Goal: Task Accomplishment & Management: Use online tool/utility

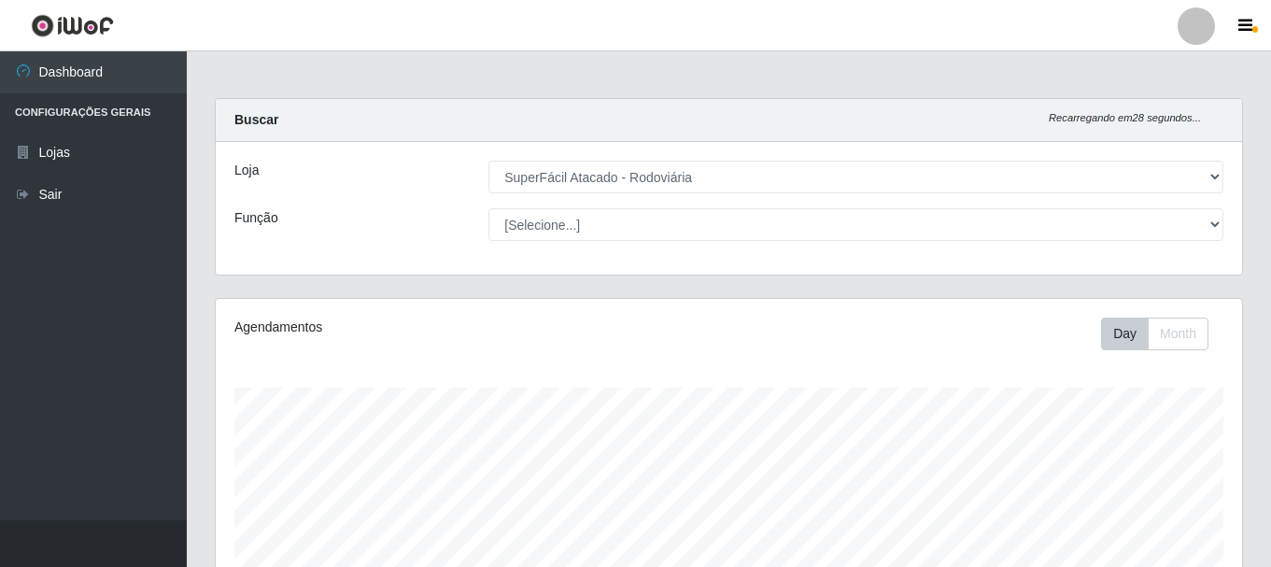
select select "400"
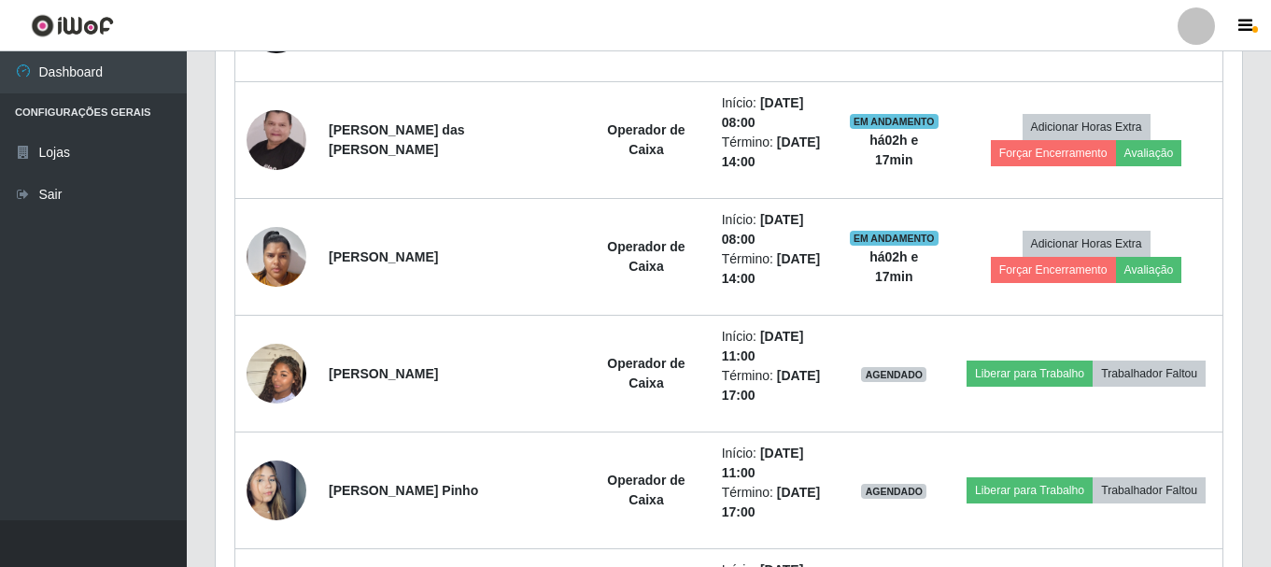
scroll to position [840, 0]
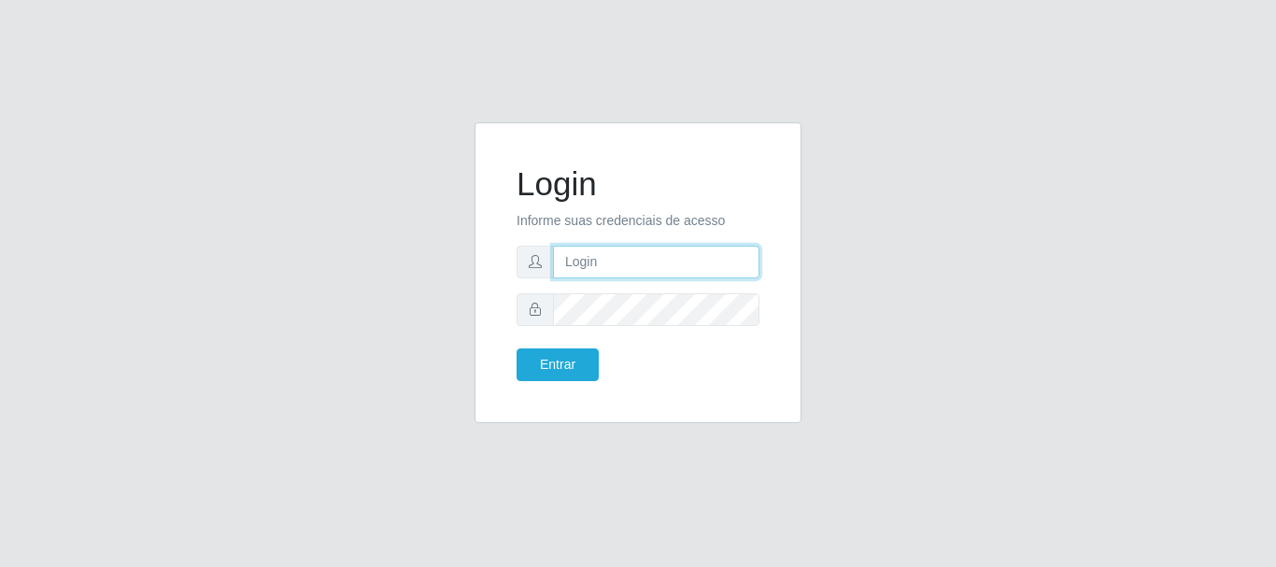
click at [578, 262] on input "text" at bounding box center [656, 262] width 206 height 33
type input "ivanetefranca010@gmail.com"
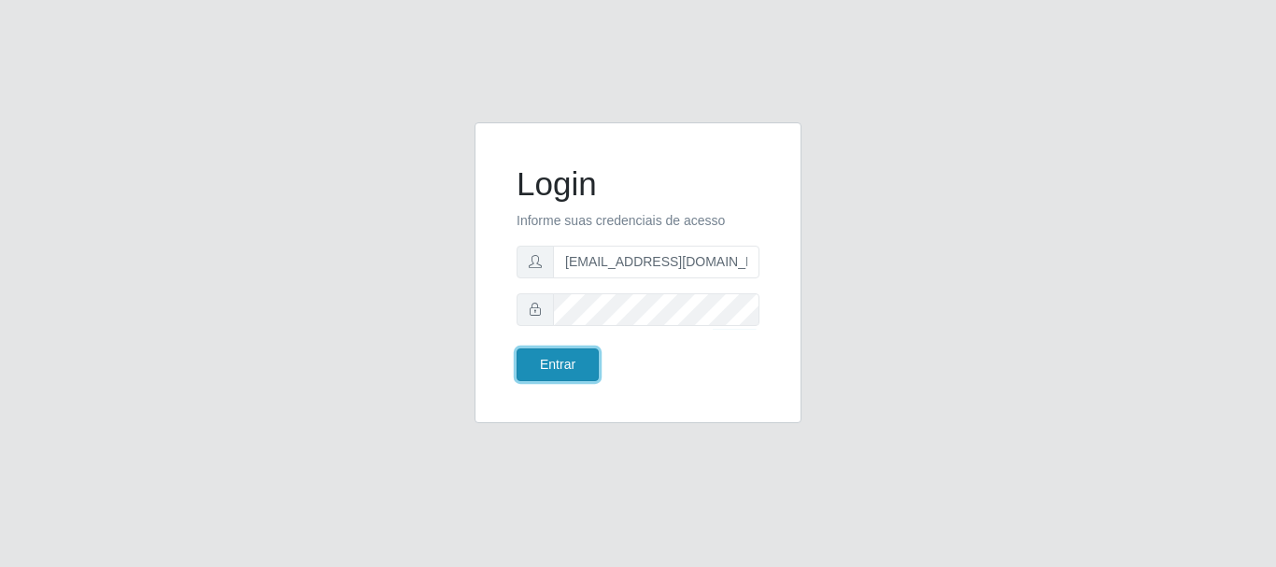
click at [552, 369] on button "Entrar" at bounding box center [557, 364] width 82 height 33
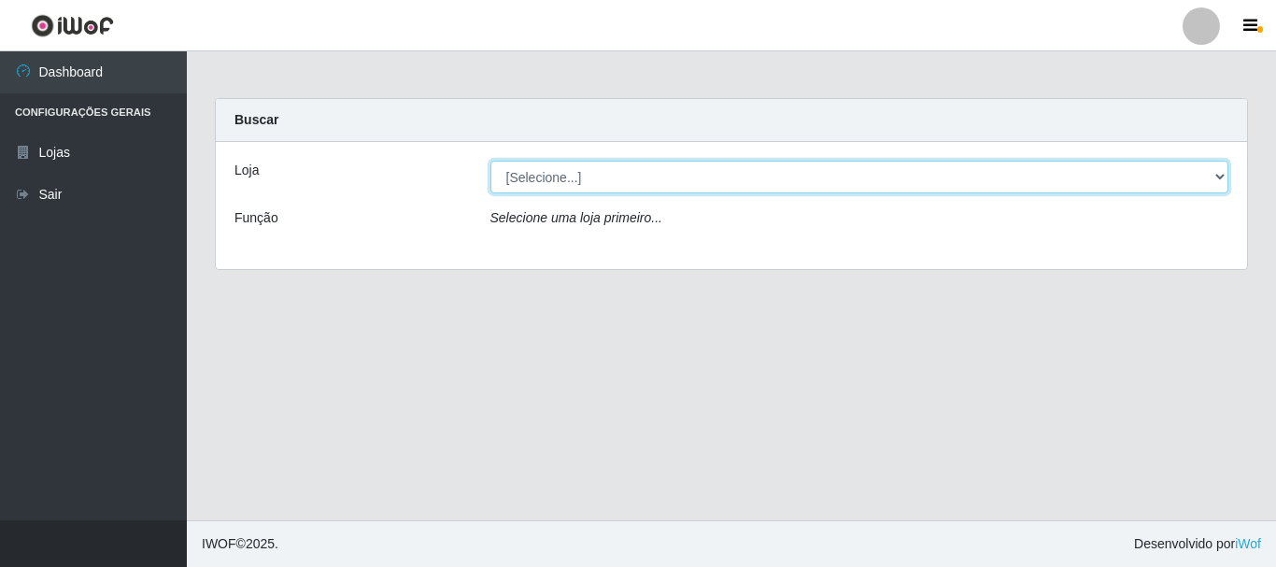
click at [1220, 171] on select "[Selecione...] SuperFácil Atacado - Rodoviária" at bounding box center [859, 177] width 739 height 33
select select "400"
click at [490, 161] on select "[Selecione...] SuperFácil Atacado - Rodoviária" at bounding box center [859, 177] width 739 height 33
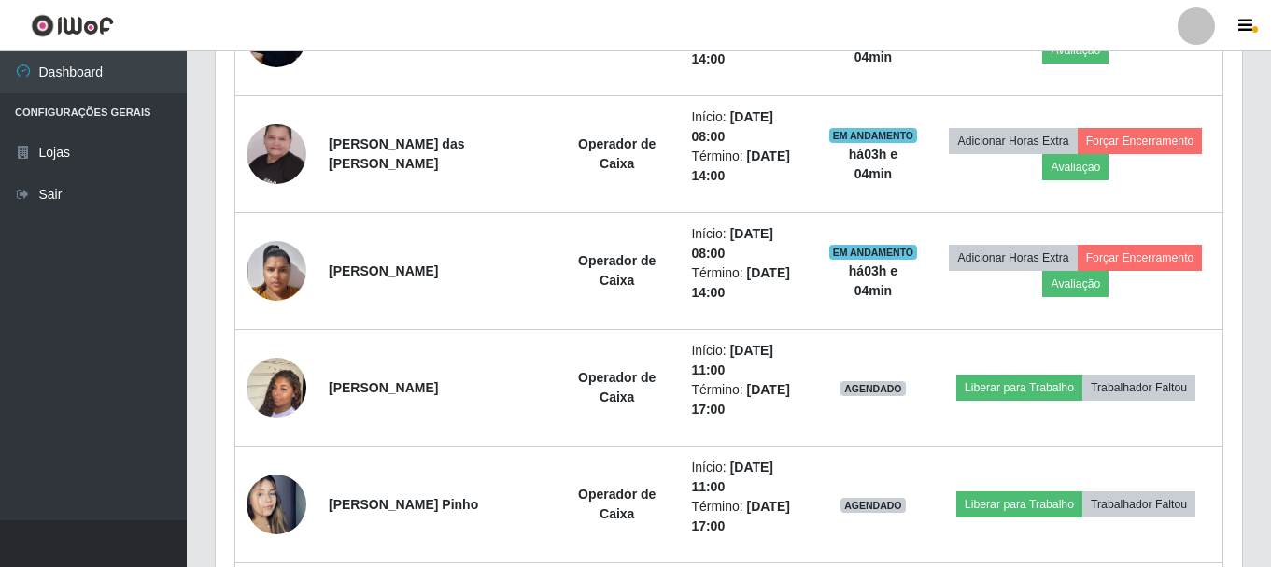
scroll to position [840, 0]
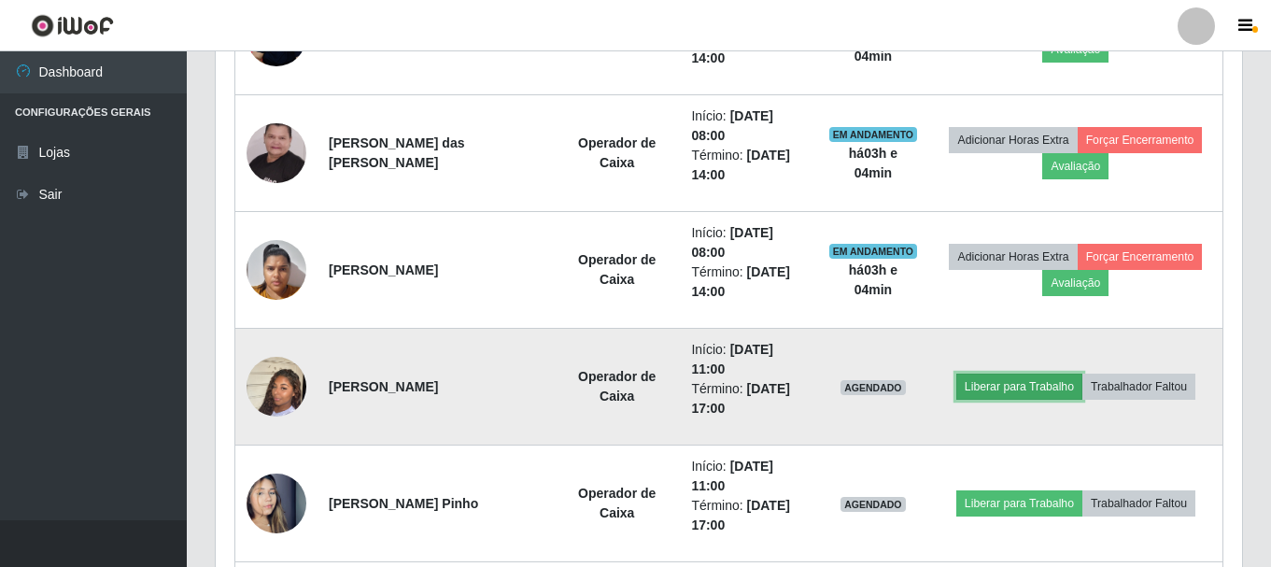
click at [991, 394] on button "Liberar para Trabalho" at bounding box center [1019, 387] width 126 height 26
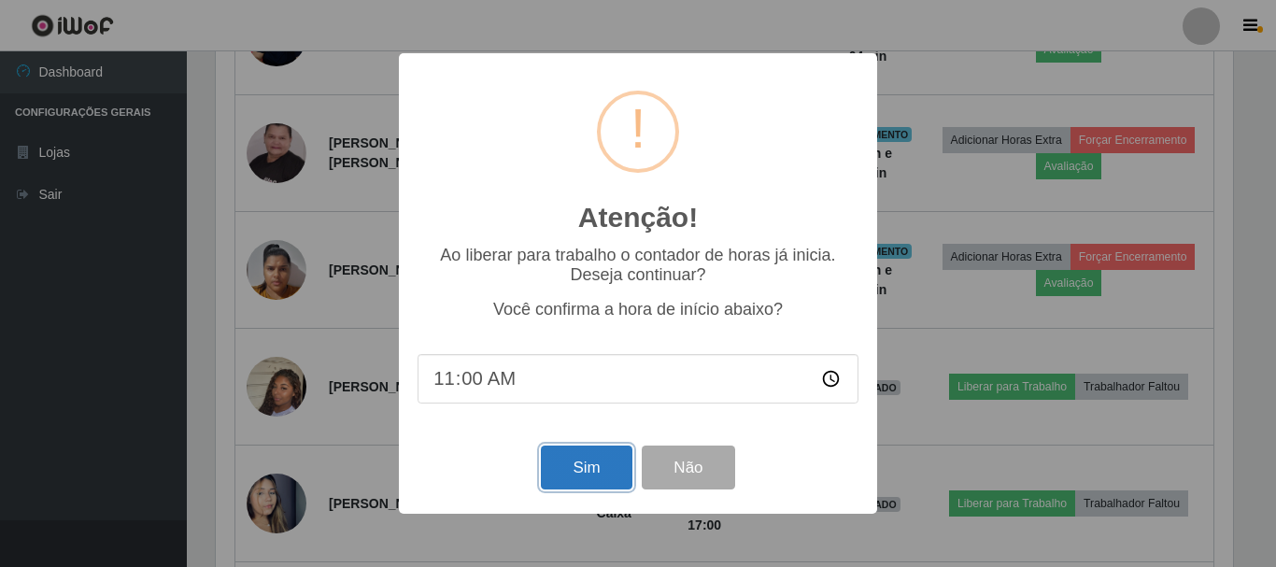
click at [548, 472] on button "Sim" at bounding box center [586, 467] width 91 height 44
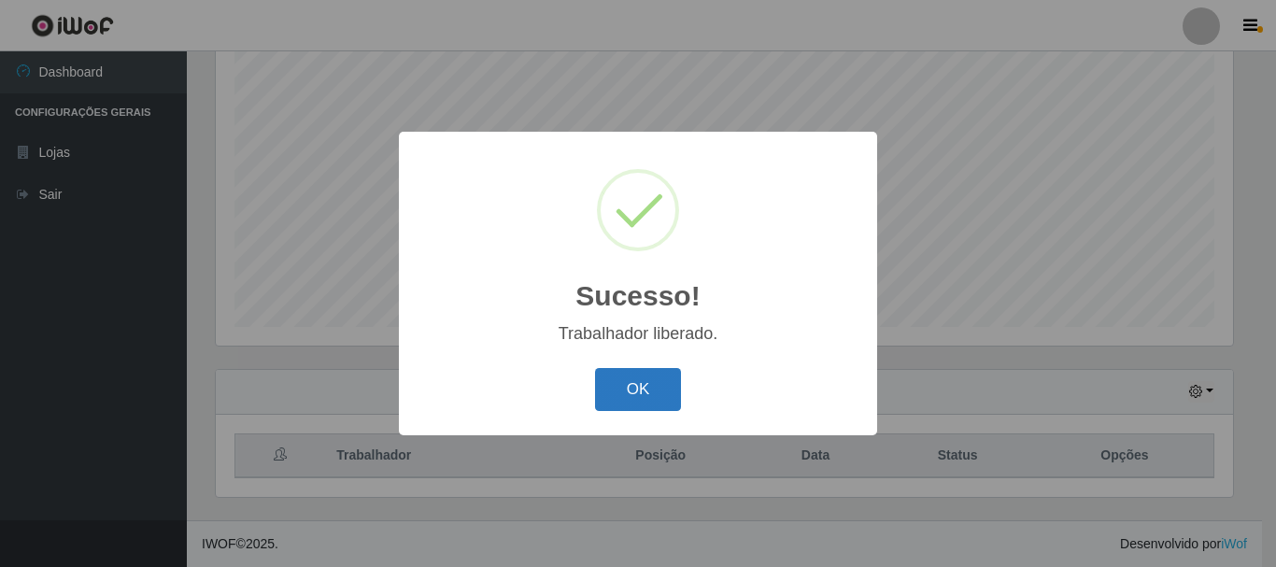
click at [610, 398] on button "OK" at bounding box center [638, 390] width 87 height 44
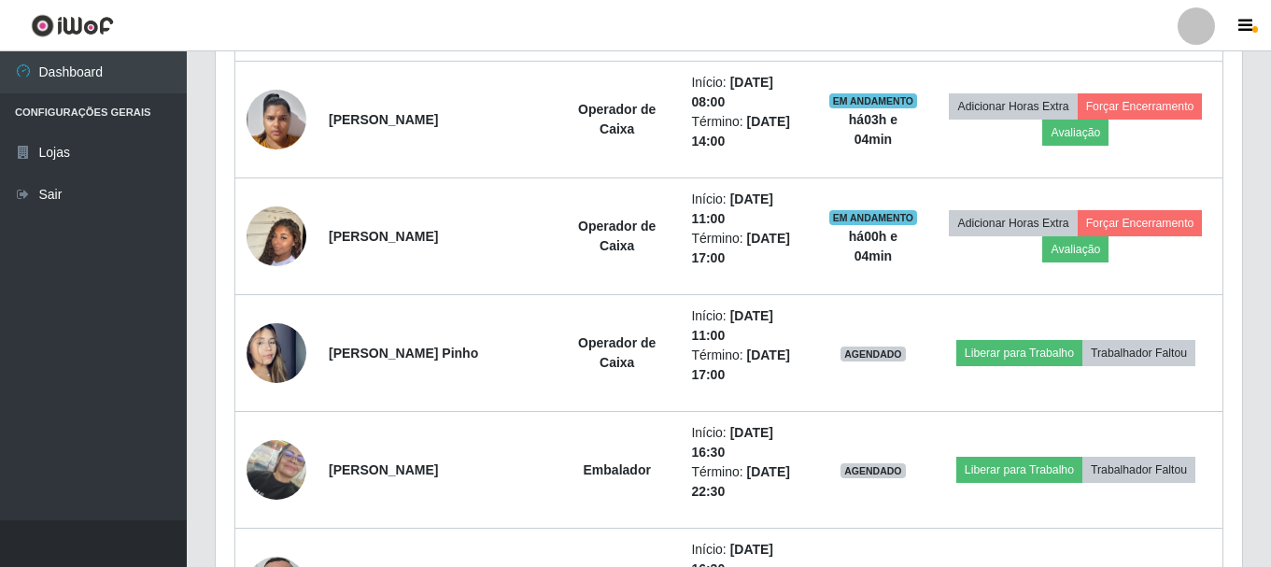
scroll to position [994, 0]
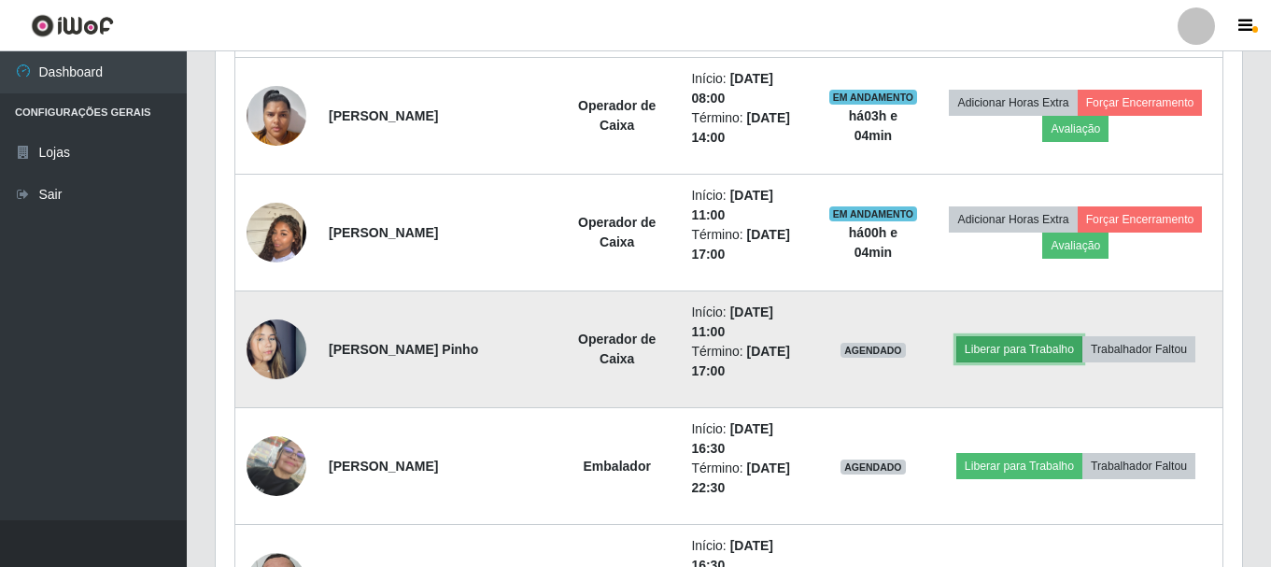
click at [974, 351] on button "Liberar para Trabalho" at bounding box center [1019, 349] width 126 height 26
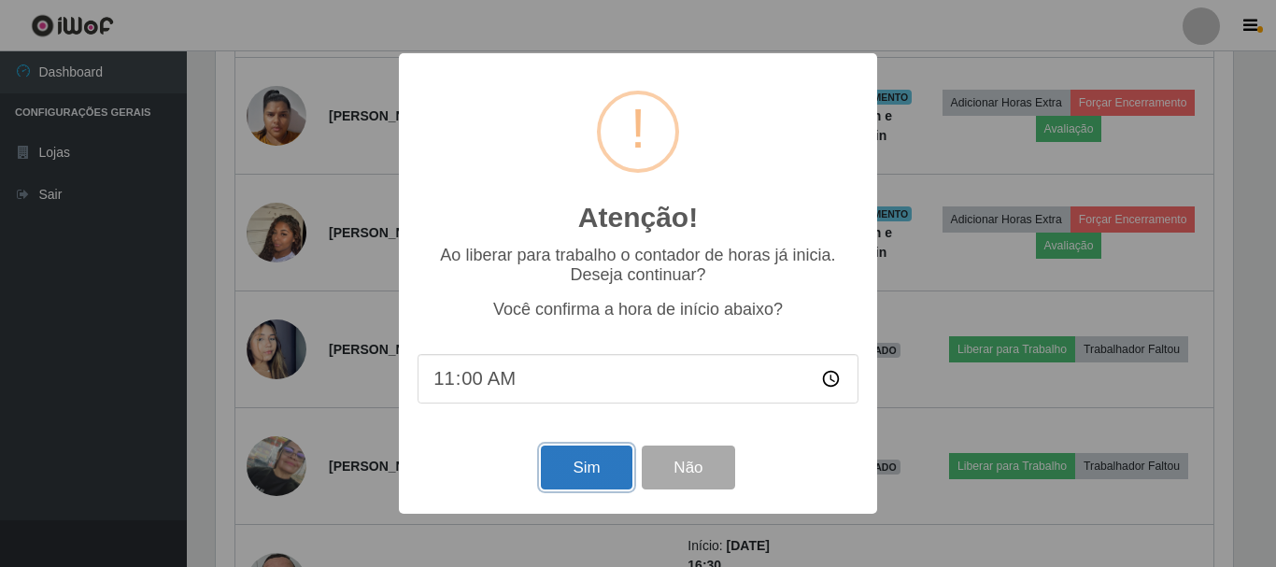
click at [554, 475] on button "Sim" at bounding box center [586, 467] width 91 height 44
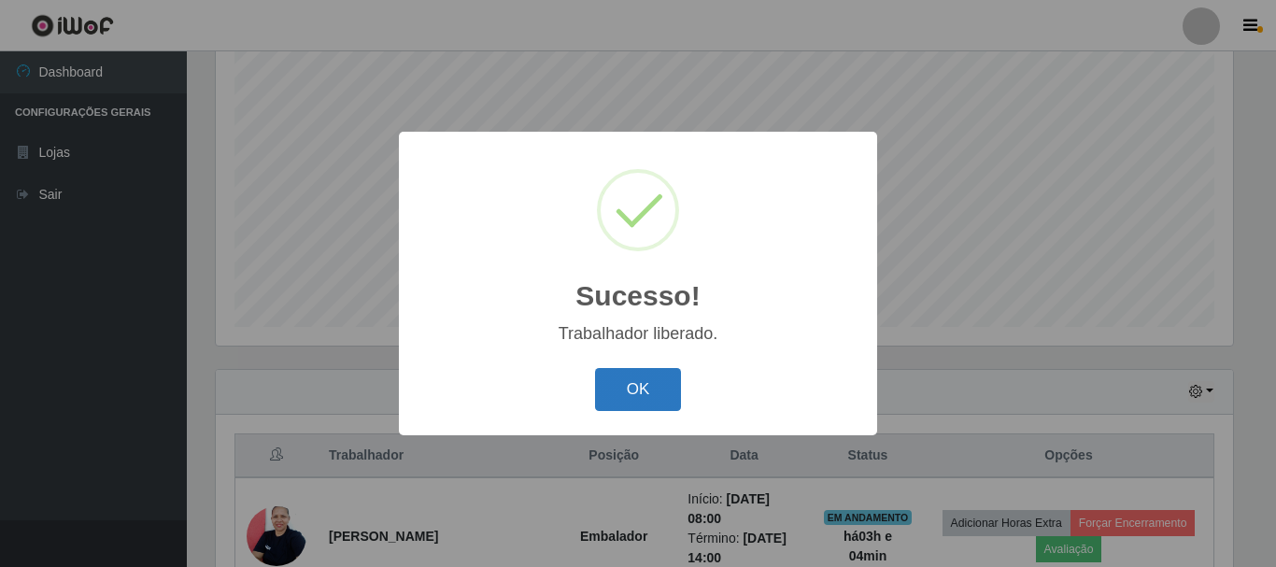
click at [639, 395] on button "OK" at bounding box center [638, 390] width 87 height 44
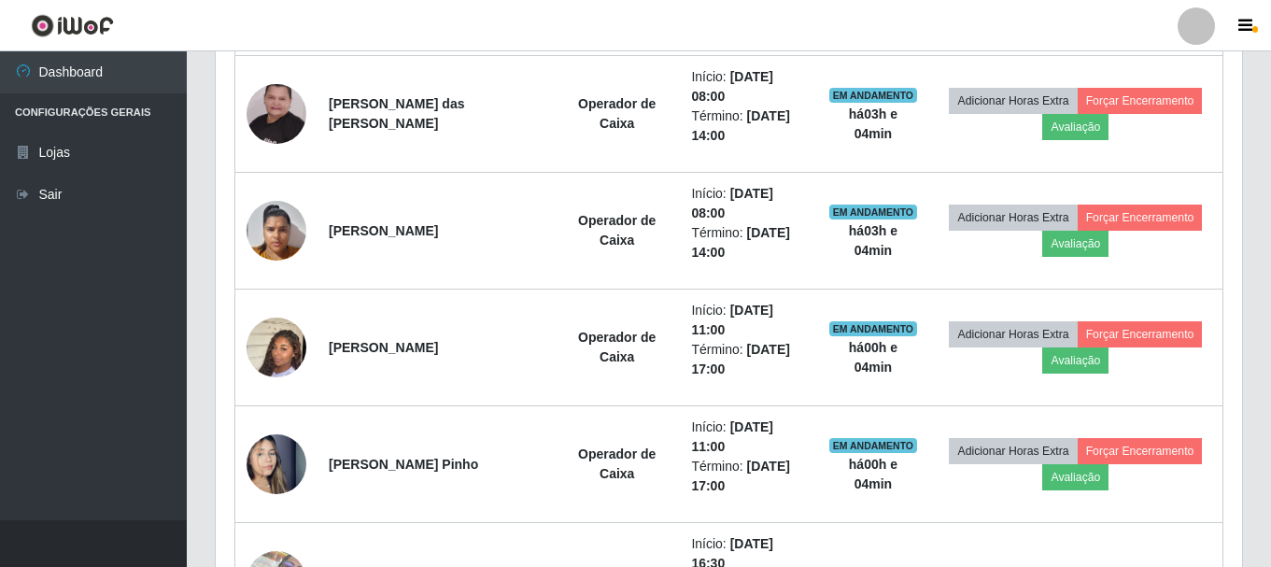
scroll to position [901, 0]
